Goal: Navigation & Orientation: Find specific page/section

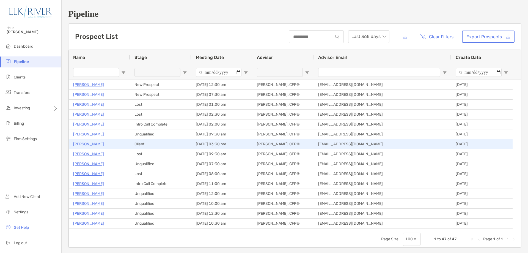
click at [89, 144] on p "[PERSON_NAME]" at bounding box center [88, 144] width 31 height 7
click at [142, 145] on div "Client" at bounding box center [160, 144] width 61 height 10
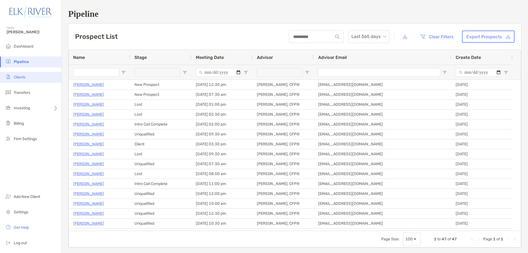
click at [31, 78] on li "Clients" at bounding box center [30, 77] width 61 height 11
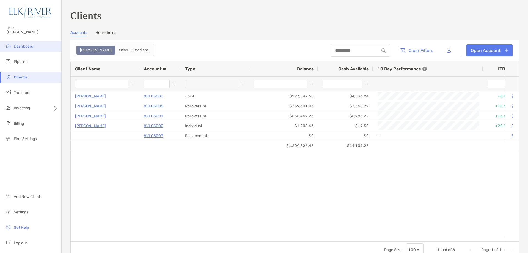
click at [34, 47] on li "Dashboard" at bounding box center [30, 46] width 61 height 11
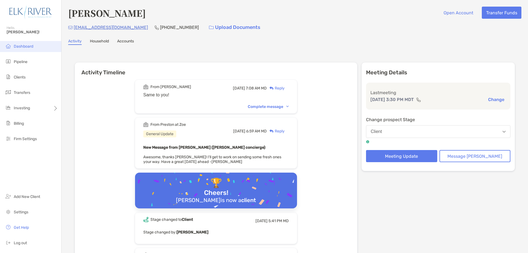
click at [26, 48] on span "Dashboard" at bounding box center [24, 46] width 20 height 5
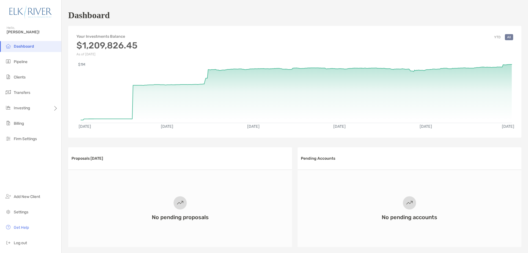
click at [496, 37] on button "YTD" at bounding box center [497, 37] width 11 height 6
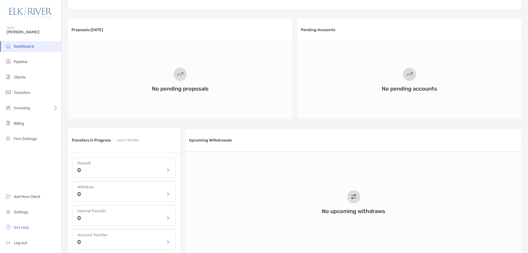
scroll to position [18, 0]
